Goal: Contribute content

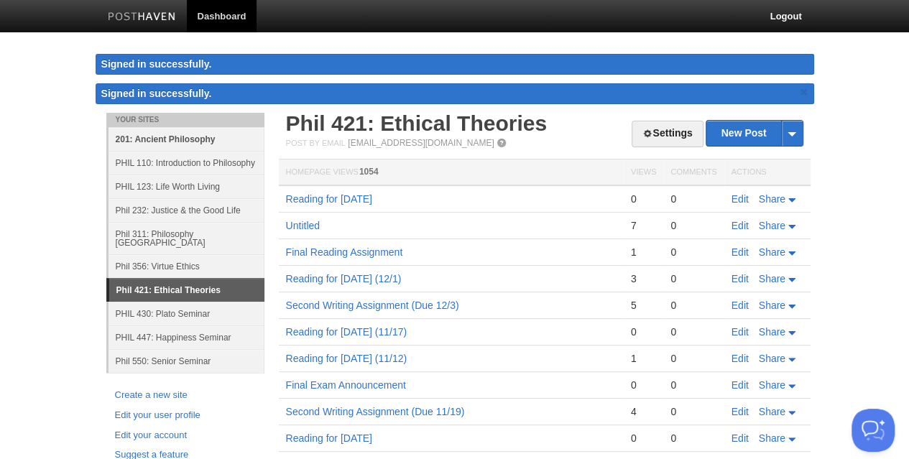
click at [157, 140] on link "201: Ancient Philosophy" at bounding box center [186, 139] width 156 height 24
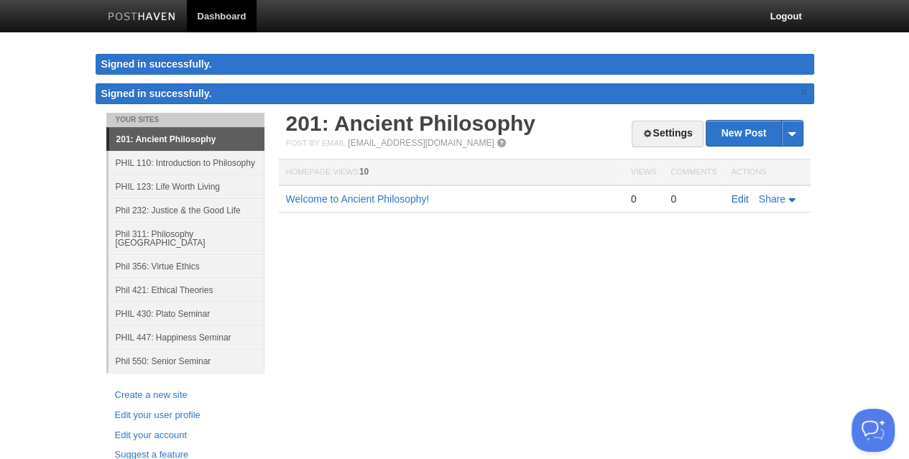
click at [737, 196] on link "Edit" at bounding box center [739, 198] width 17 height 11
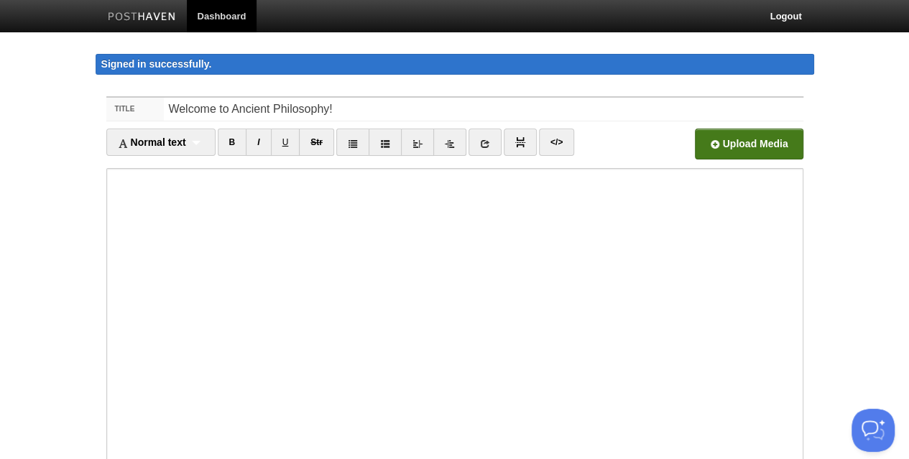
click at [737, 146] on input "file" at bounding box center [315, 147] width 1088 height 73
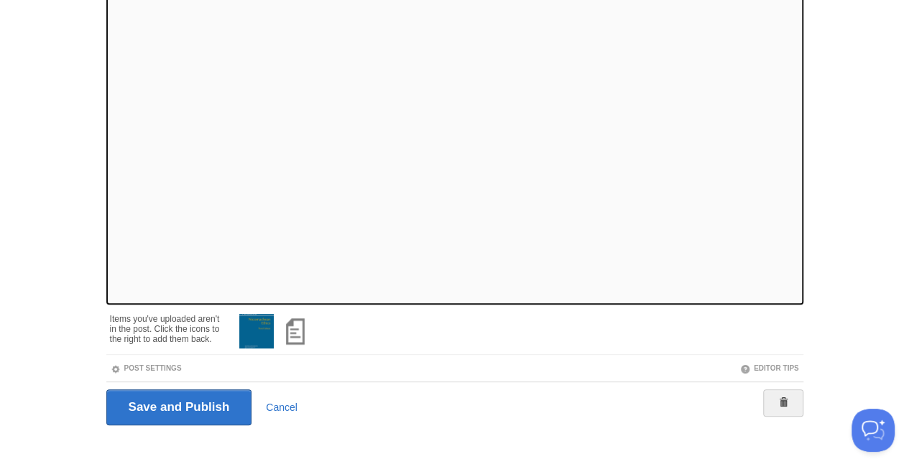
scroll to position [214, 0]
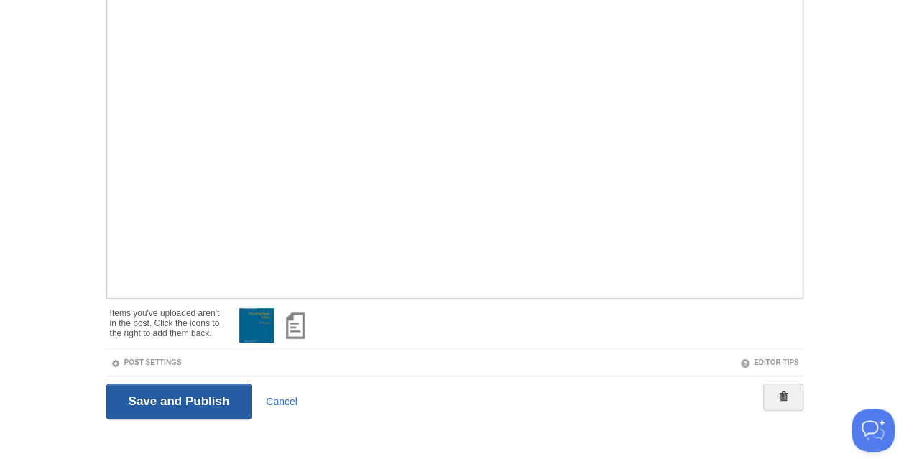
click at [133, 392] on input "Save and Publish" at bounding box center [179, 402] width 146 height 36
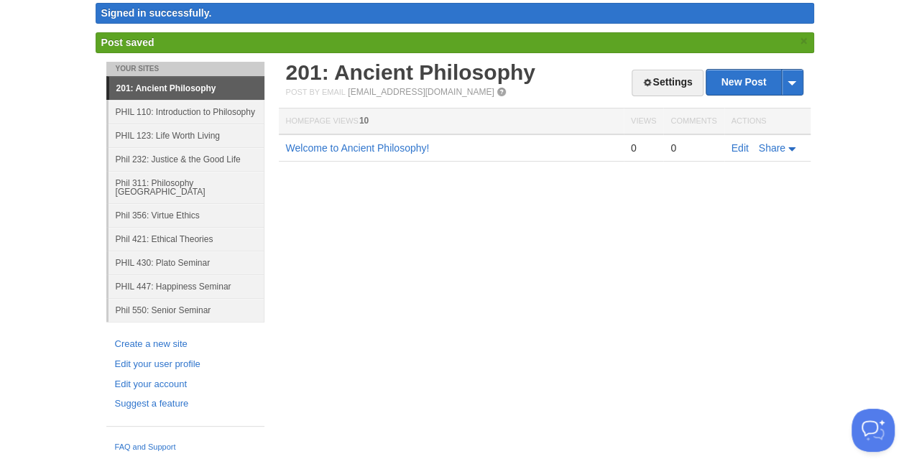
scroll to position [38, 0]
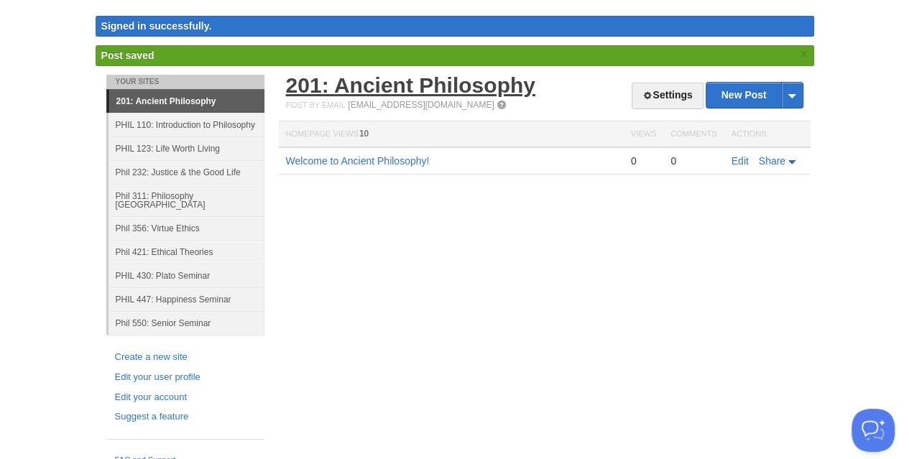
click at [410, 87] on link "201: Ancient Philosophy" at bounding box center [410, 85] width 249 height 24
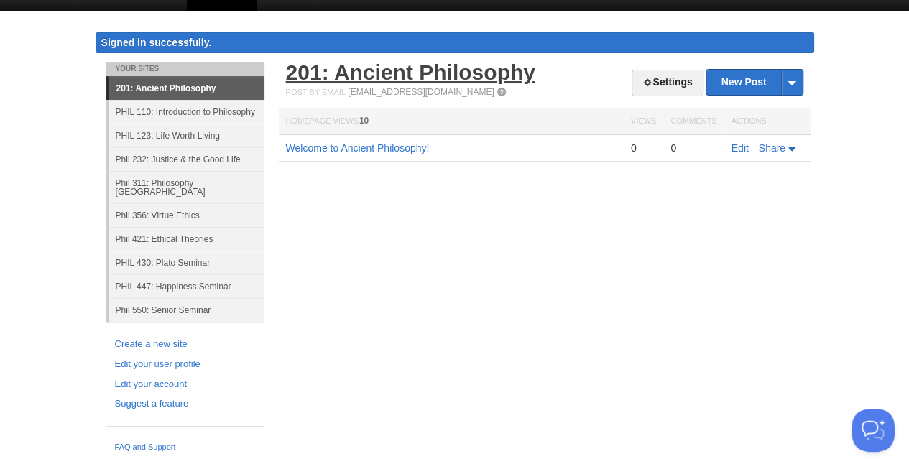
scroll to position [9, 0]
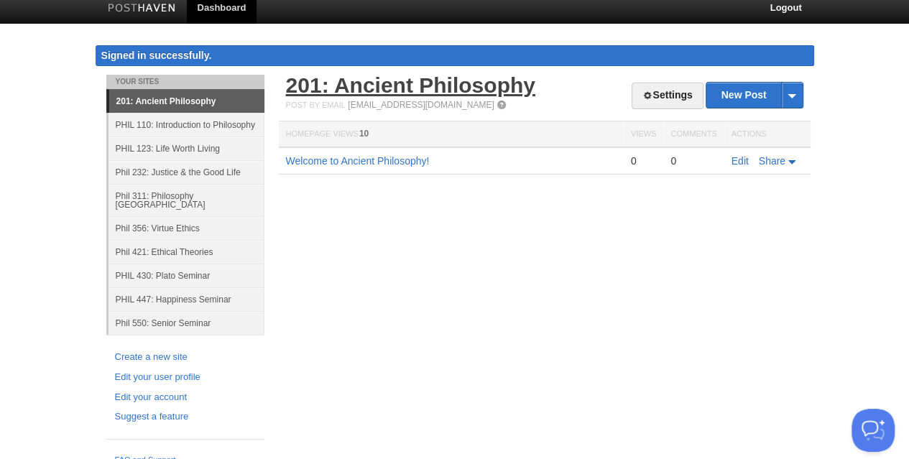
click at [450, 82] on link "201: Ancient Philosophy" at bounding box center [410, 85] width 249 height 24
click at [181, 147] on link "PHIL 123: Life Worth Living" at bounding box center [186, 149] width 156 height 24
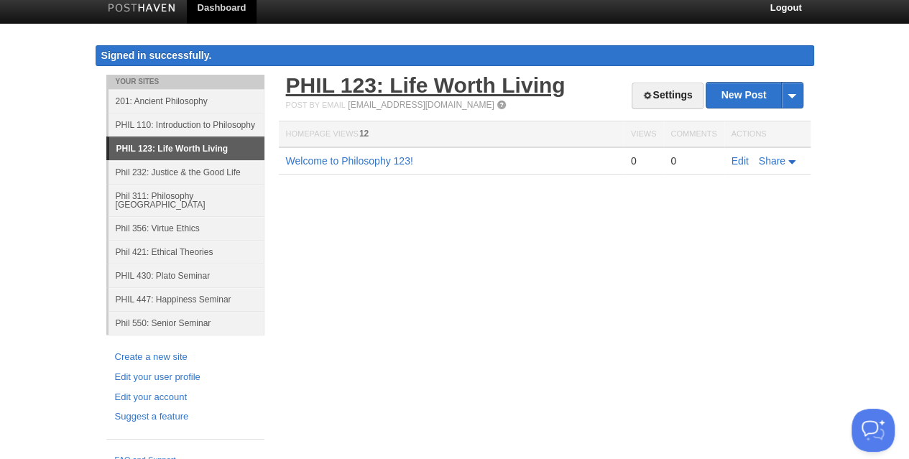
click at [395, 83] on link "PHIL 123: Life Worth Living" at bounding box center [425, 85] width 279 height 24
click at [180, 265] on link "PHIL 430: Plato Seminar" at bounding box center [186, 276] width 156 height 24
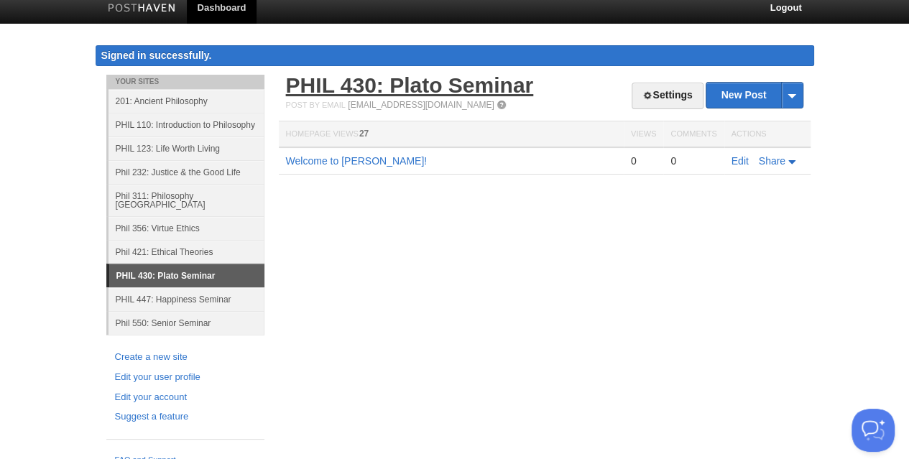
click at [406, 88] on link "PHIL 430: Plato Seminar" at bounding box center [410, 85] width 248 height 24
click at [368, 85] on link "PHIL 430: Plato Seminar" at bounding box center [410, 85] width 248 height 24
click at [744, 162] on link "Edit" at bounding box center [739, 160] width 17 height 11
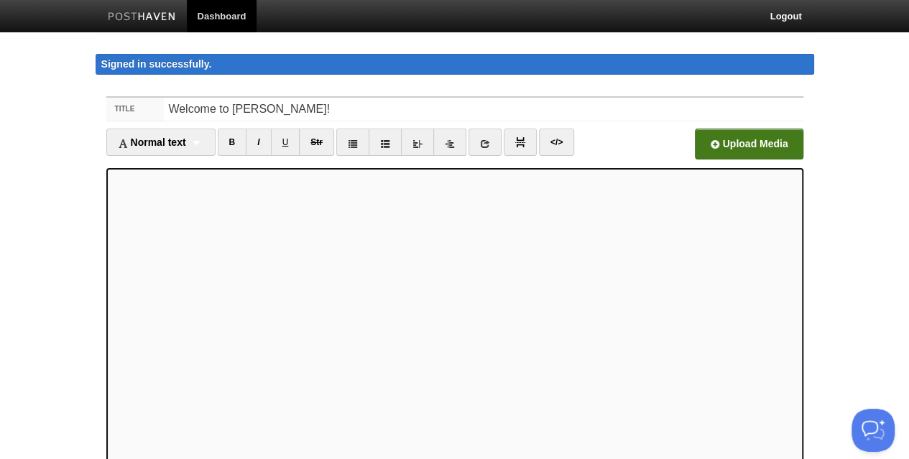
click at [736, 140] on input "file" at bounding box center [315, 147] width 1088 height 73
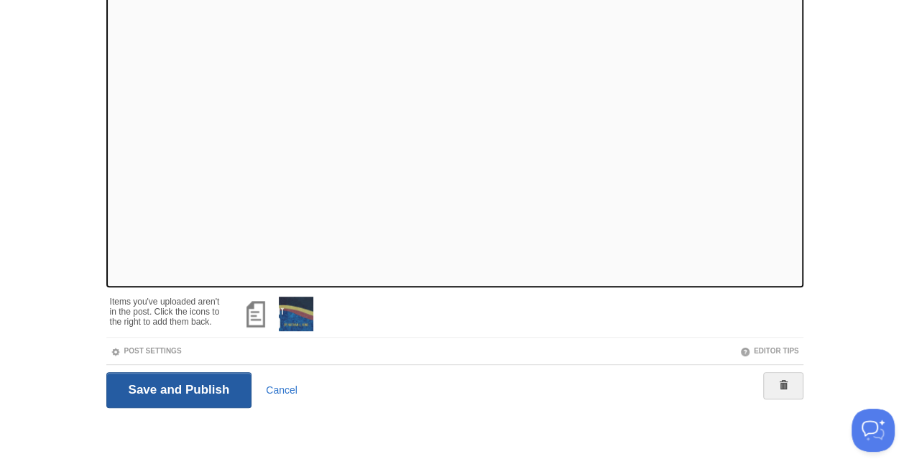
click at [139, 391] on input "Save and Publish" at bounding box center [179, 390] width 146 height 36
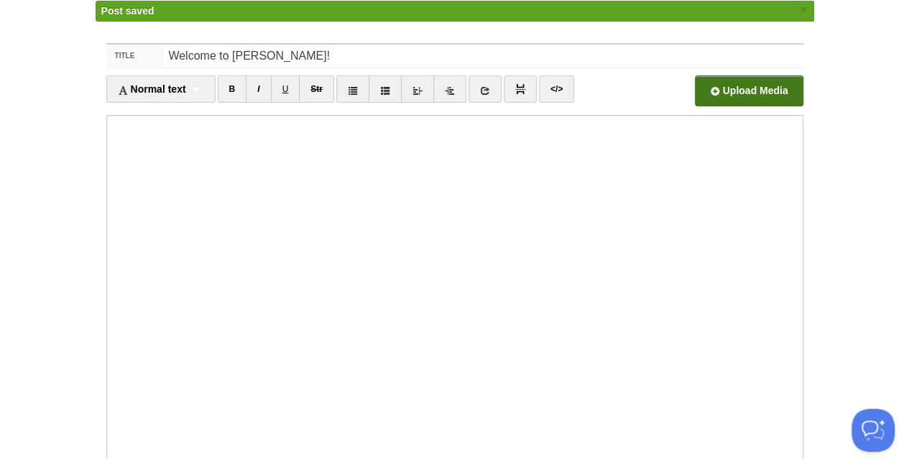
scroll to position [38, 0]
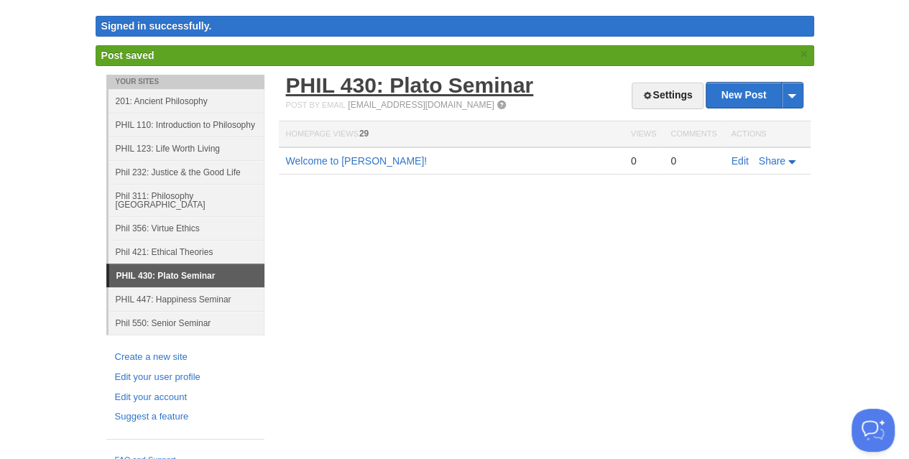
click at [389, 78] on link "PHIL 430: Plato Seminar" at bounding box center [410, 85] width 248 height 24
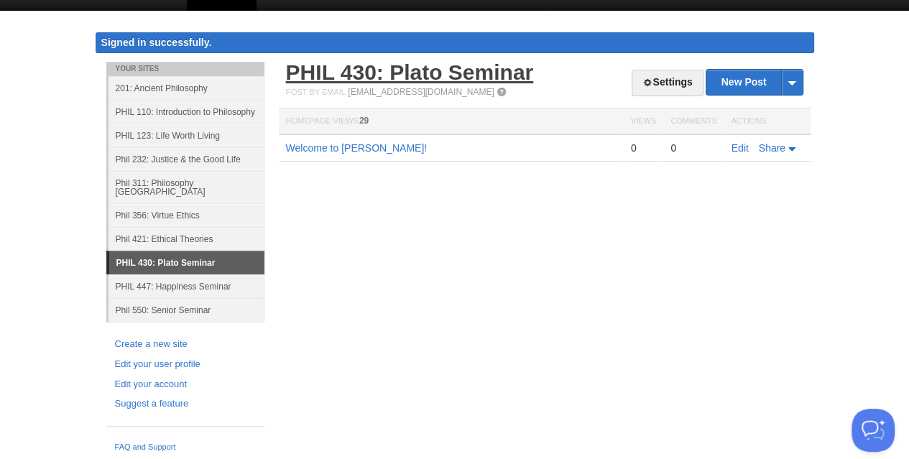
scroll to position [9, 0]
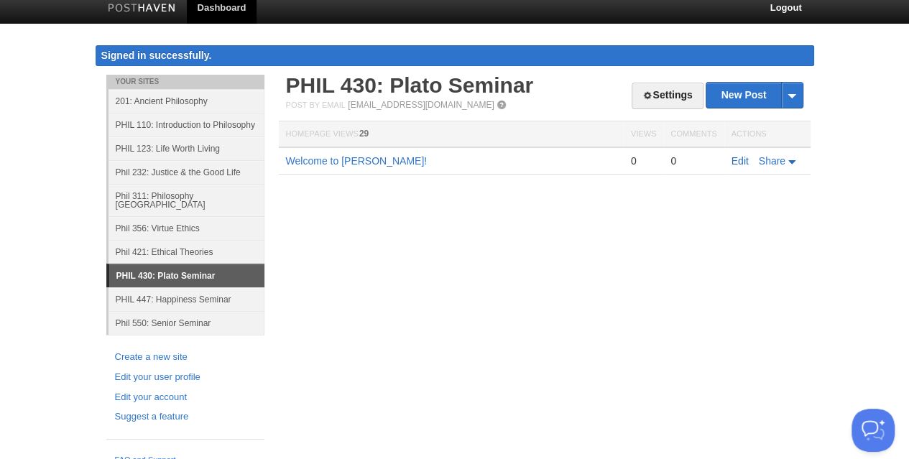
click at [734, 162] on link "Edit" at bounding box center [739, 160] width 17 height 11
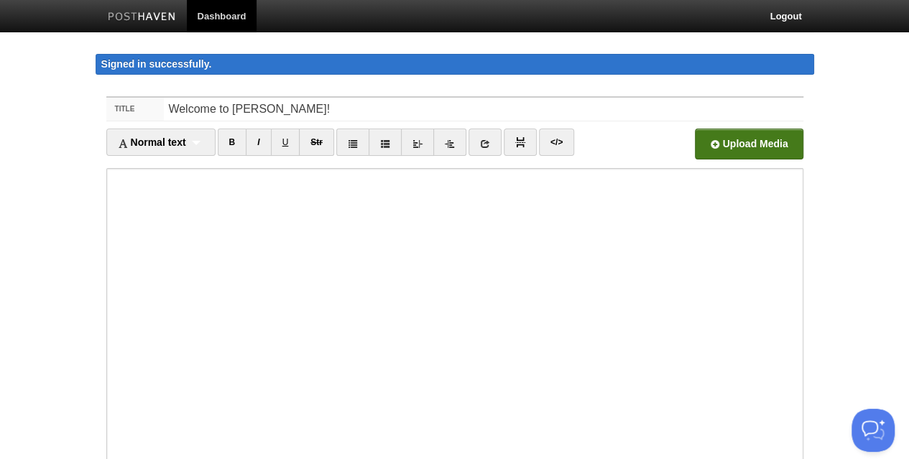
click at [710, 142] on input "file" at bounding box center [315, 147] width 1088 height 73
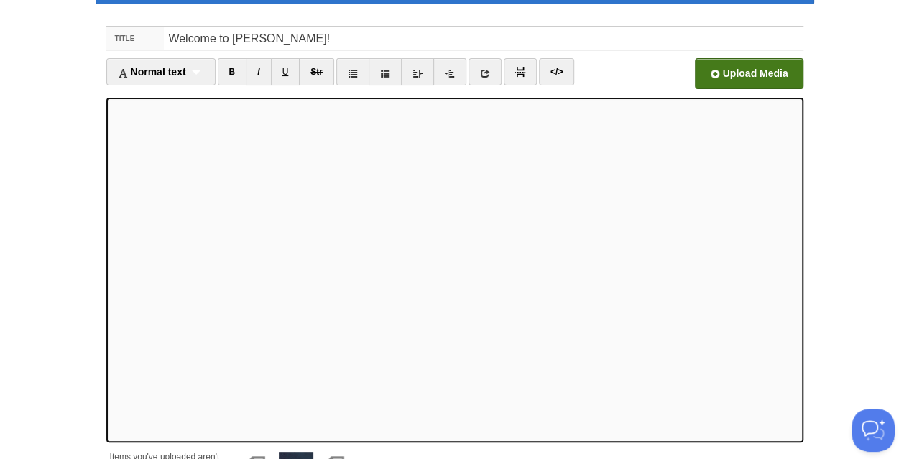
scroll to position [226, 0]
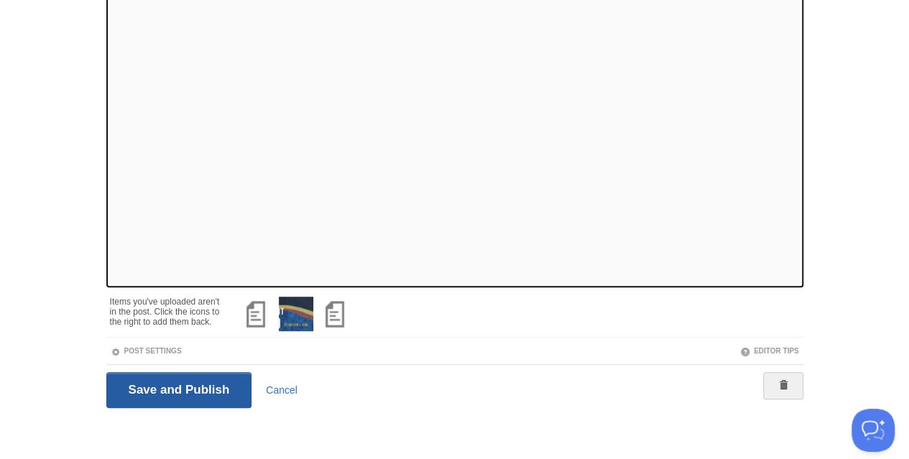
click at [158, 394] on input "Save and Publish" at bounding box center [179, 390] width 146 height 36
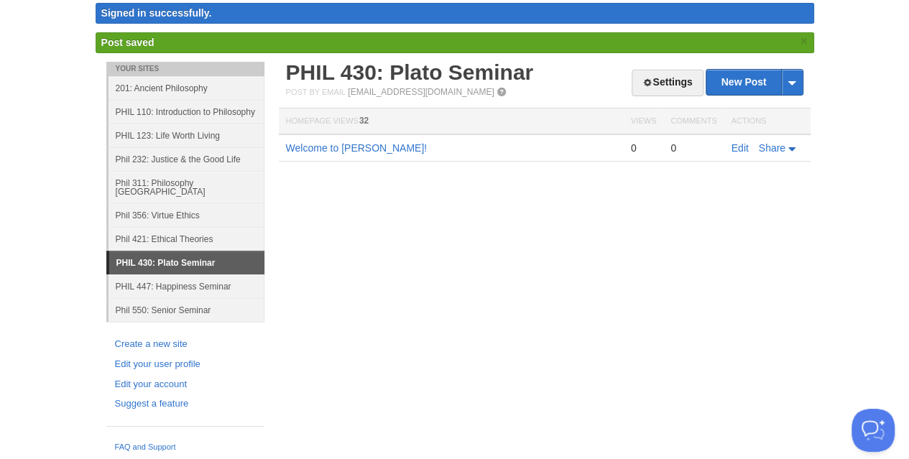
scroll to position [38, 0]
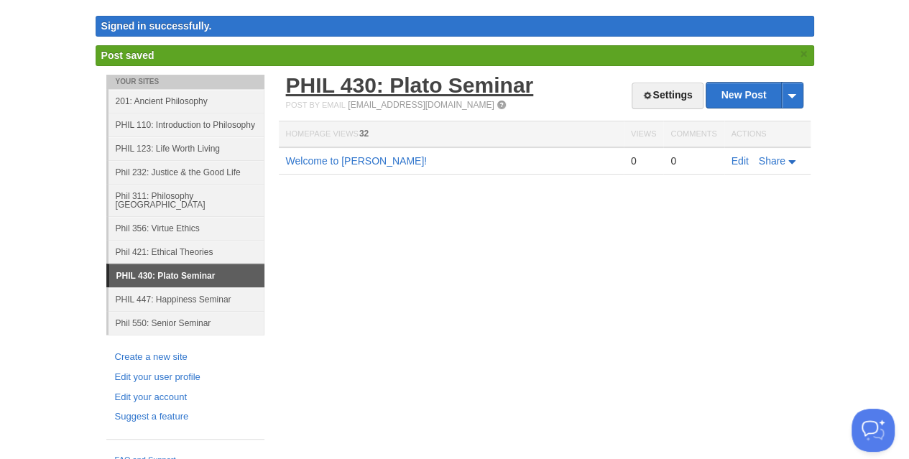
click at [422, 86] on link "PHIL 430: Plato Seminar" at bounding box center [410, 85] width 248 height 24
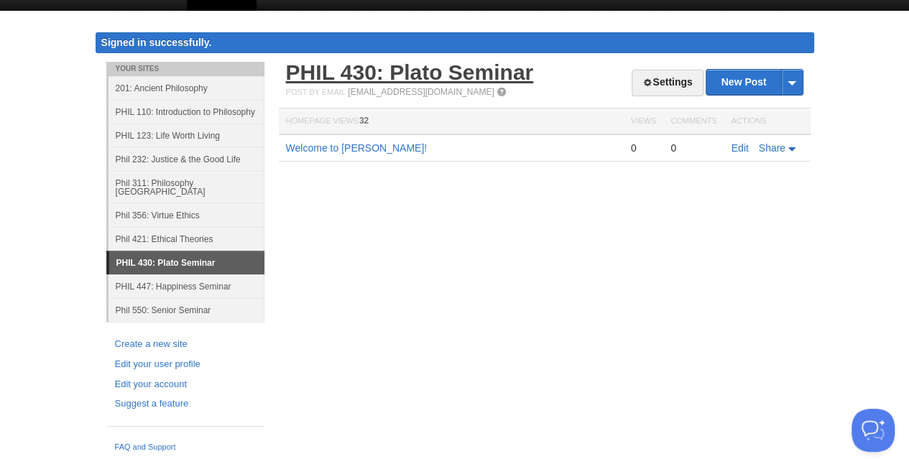
scroll to position [9, 0]
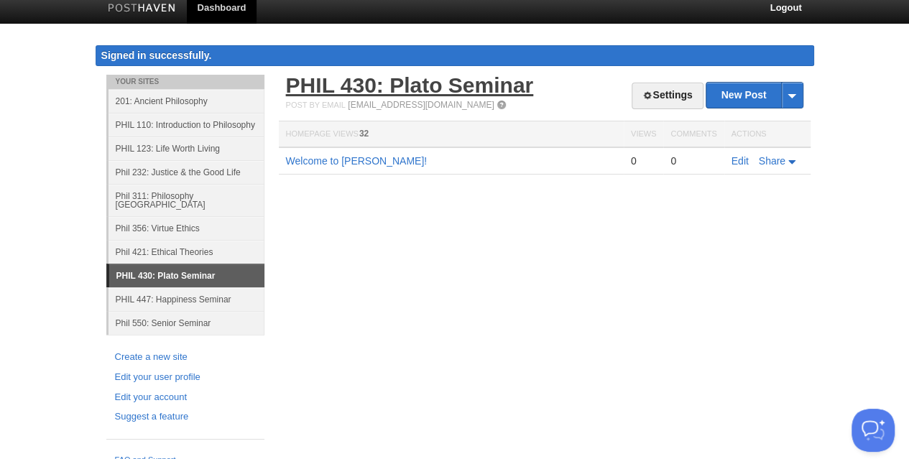
click at [440, 83] on link "PHIL 430: Plato Seminar" at bounding box center [410, 85] width 248 height 24
click at [364, 93] on link "PHIL 430: Plato Seminar" at bounding box center [410, 85] width 248 height 24
